Goal: Download file/media

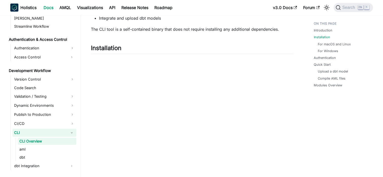
scroll to position [126, 0]
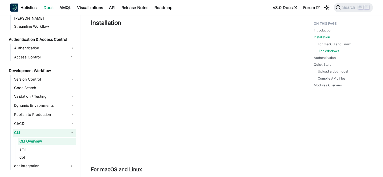
click at [320, 51] on link "For Windows" at bounding box center [329, 51] width 20 height 5
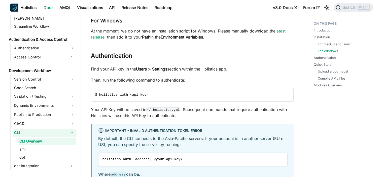
click at [285, 29] on link "latest release" at bounding box center [188, 33] width 194 height 11
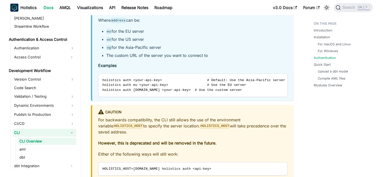
scroll to position [591, 0]
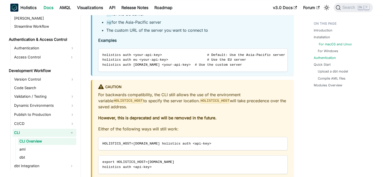
click at [327, 43] on link "For macOS and Linux" at bounding box center [335, 44] width 33 height 5
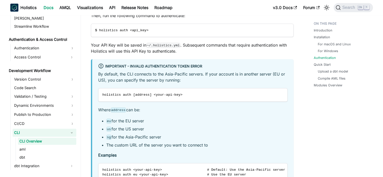
scroll to position [526, 0]
